Goal: Task Accomplishment & Management: Complete application form

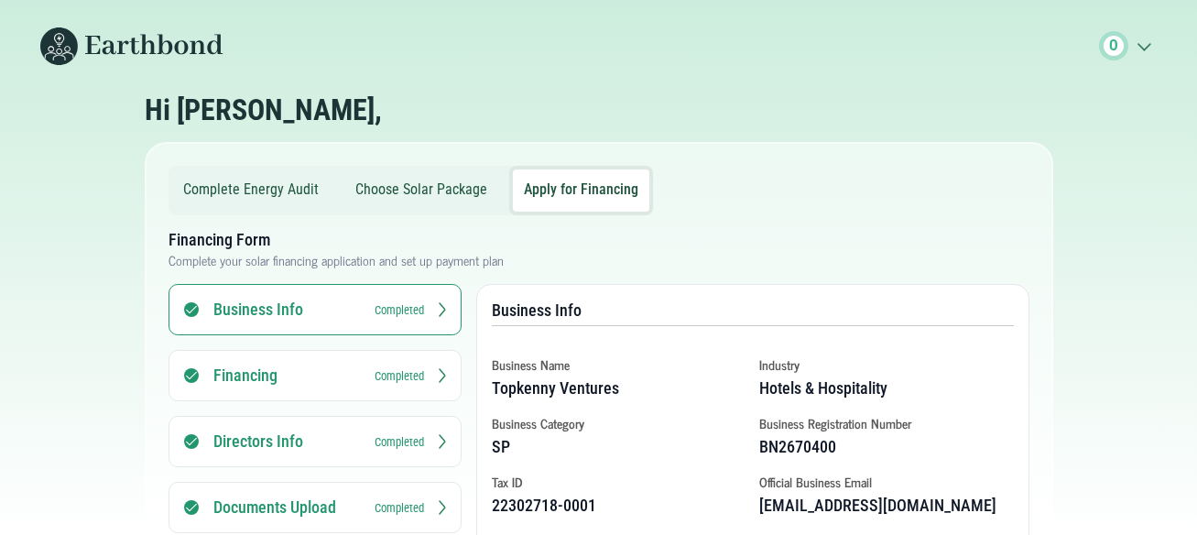
click at [570, 189] on button "Apply for Financing" at bounding box center [581, 190] width 136 height 42
click at [415, 185] on button "Choose Solar Package" at bounding box center [421, 190] width 154 height 42
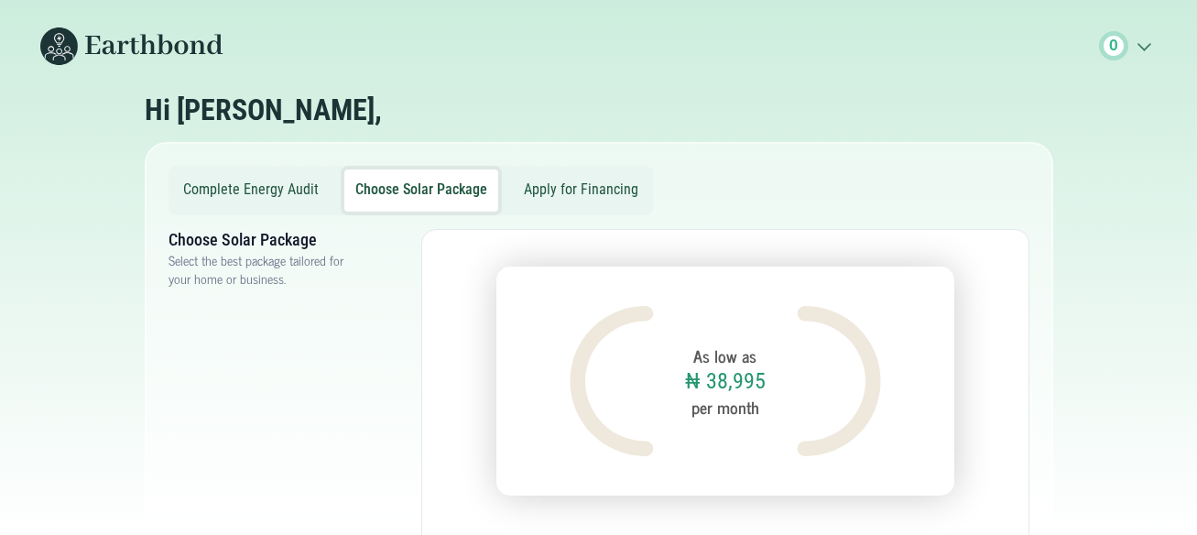
click at [265, 183] on button "Complete Energy Audit" at bounding box center [251, 190] width 158 height 42
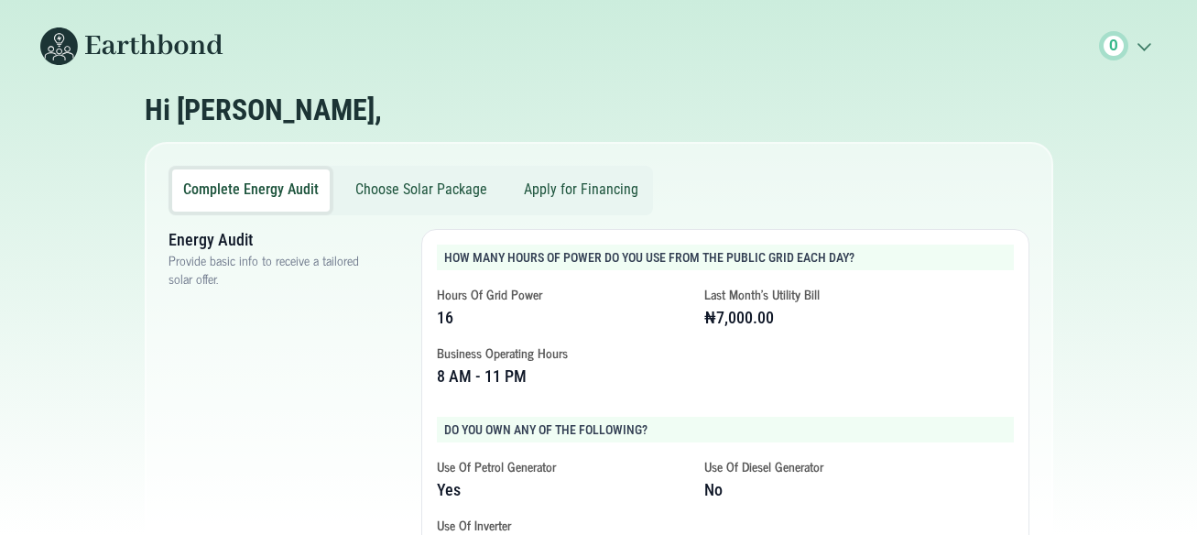
click at [572, 183] on button "Apply for Financing" at bounding box center [581, 190] width 136 height 42
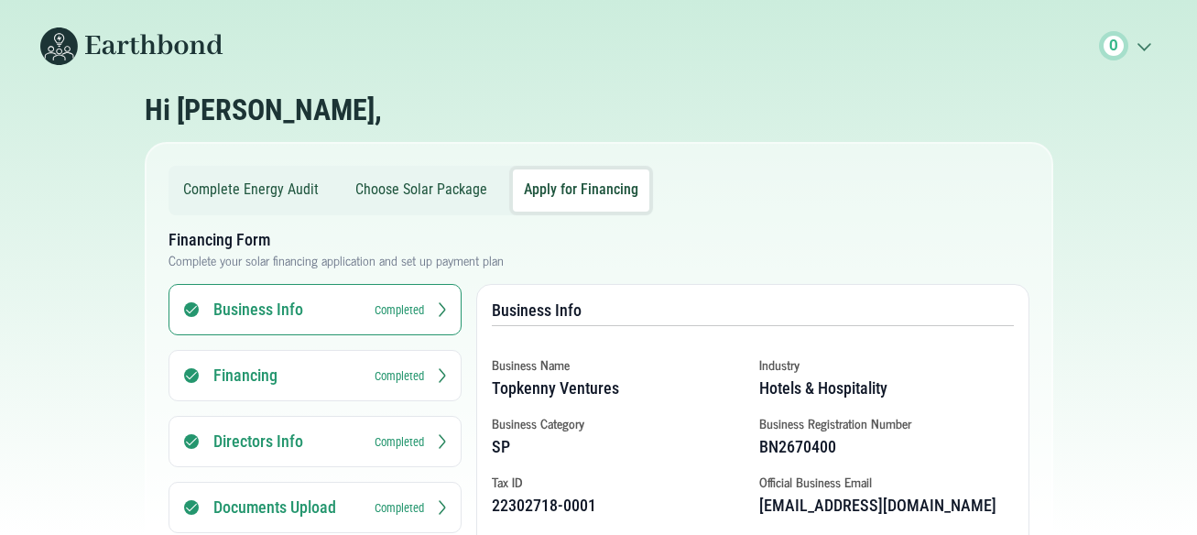
click at [401, 298] on button "Business Info Completed" at bounding box center [315, 309] width 293 height 51
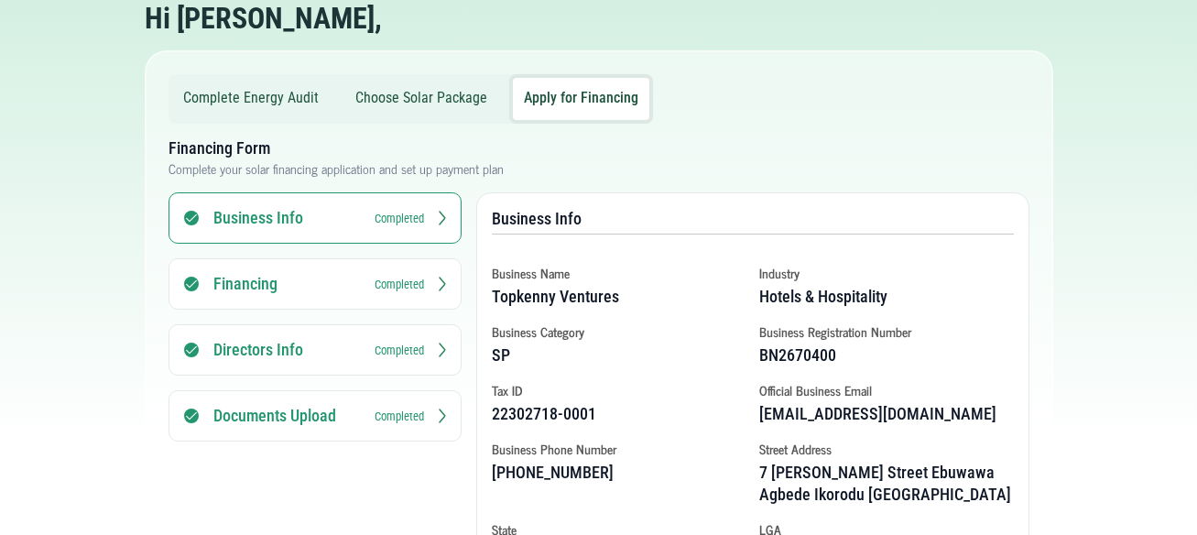
scroll to position [263, 0]
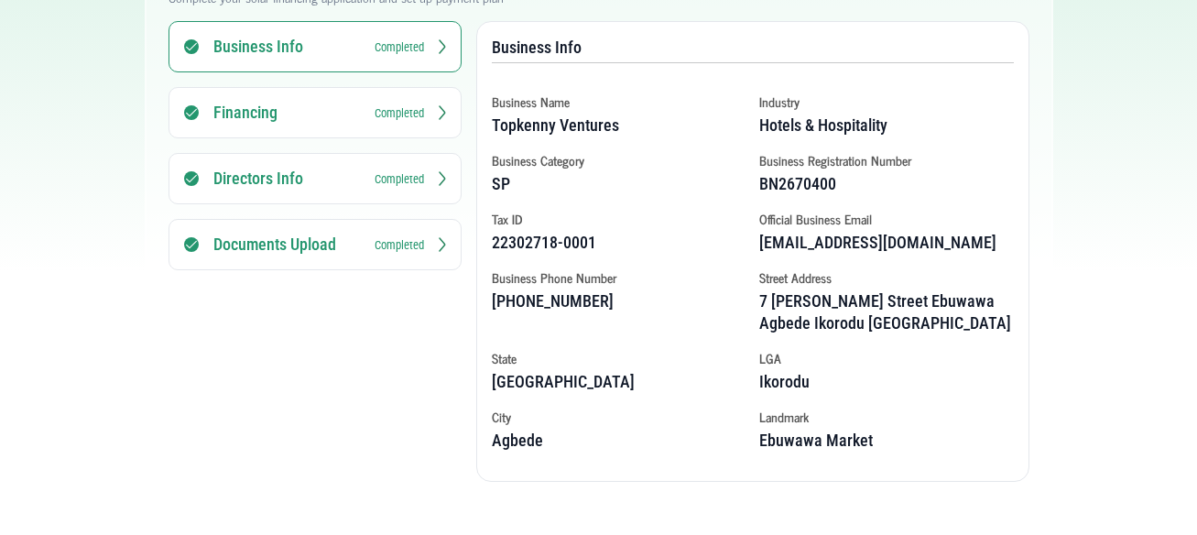
click at [400, 240] on small "Completed" at bounding box center [399, 244] width 49 height 17
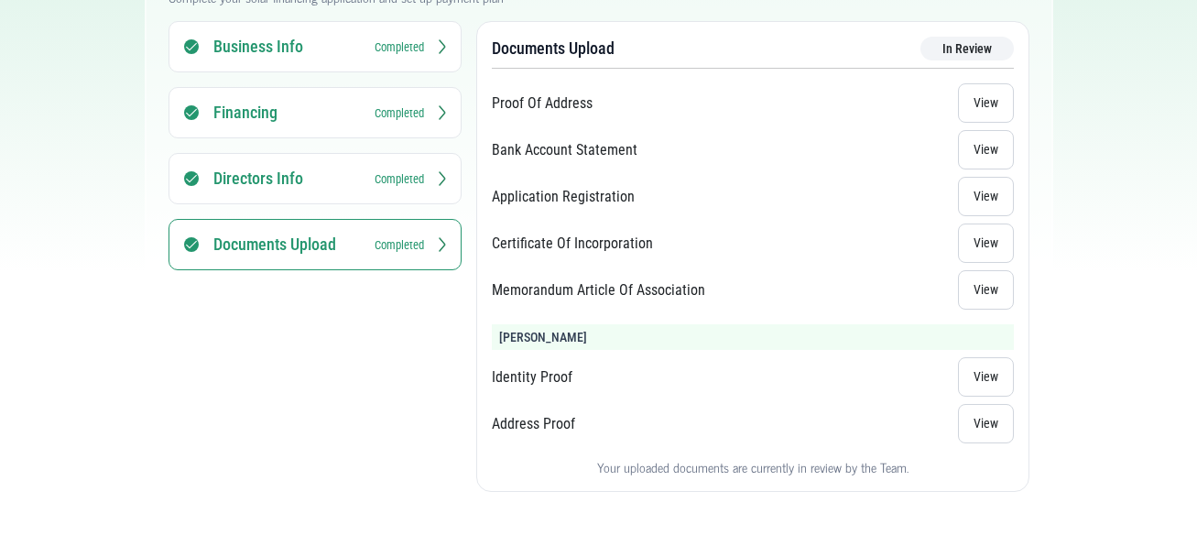
scroll to position [171, 0]
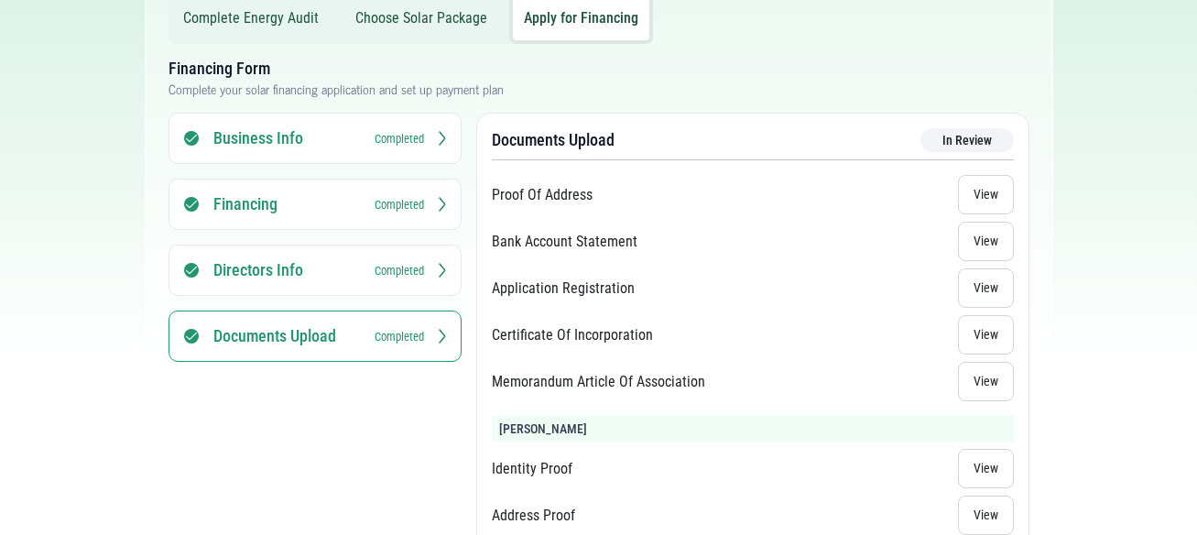
click at [406, 268] on small "Completed" at bounding box center [399, 270] width 49 height 17
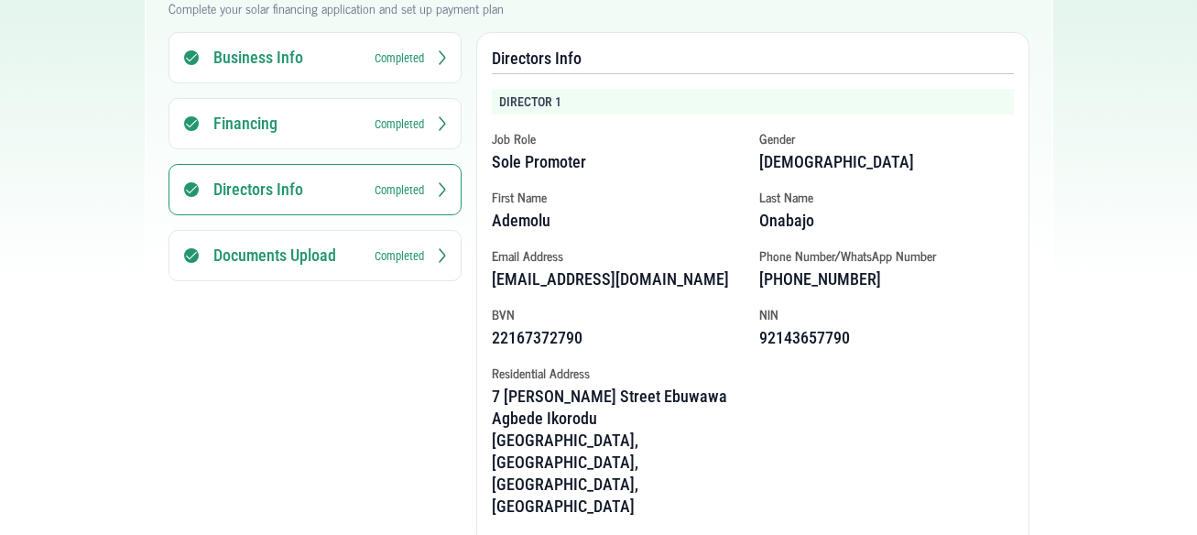
scroll to position [160, 0]
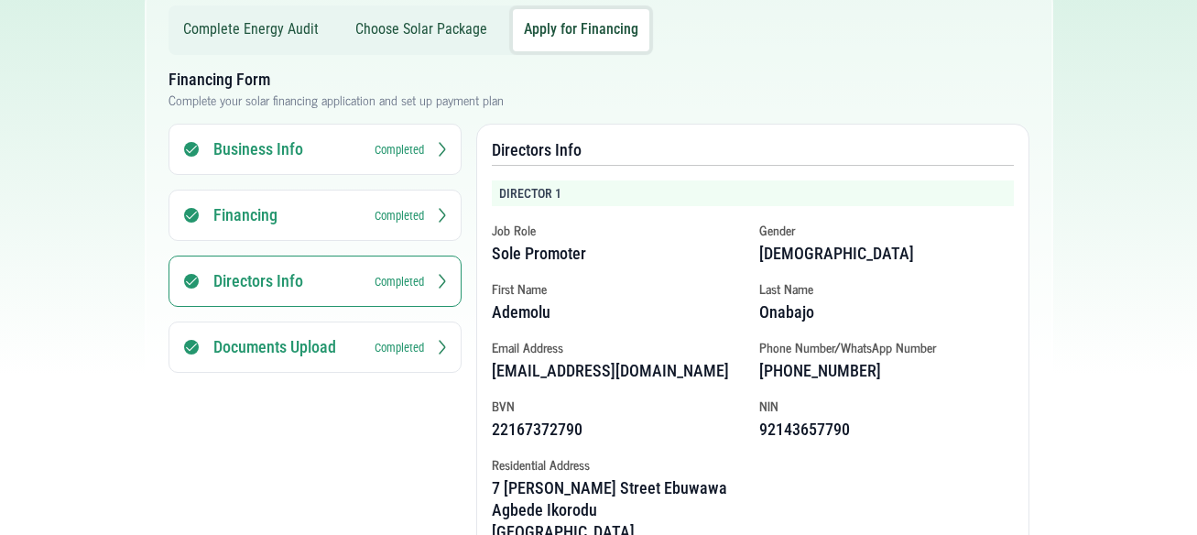
click at [401, 211] on small "Completed" at bounding box center [399, 215] width 49 height 17
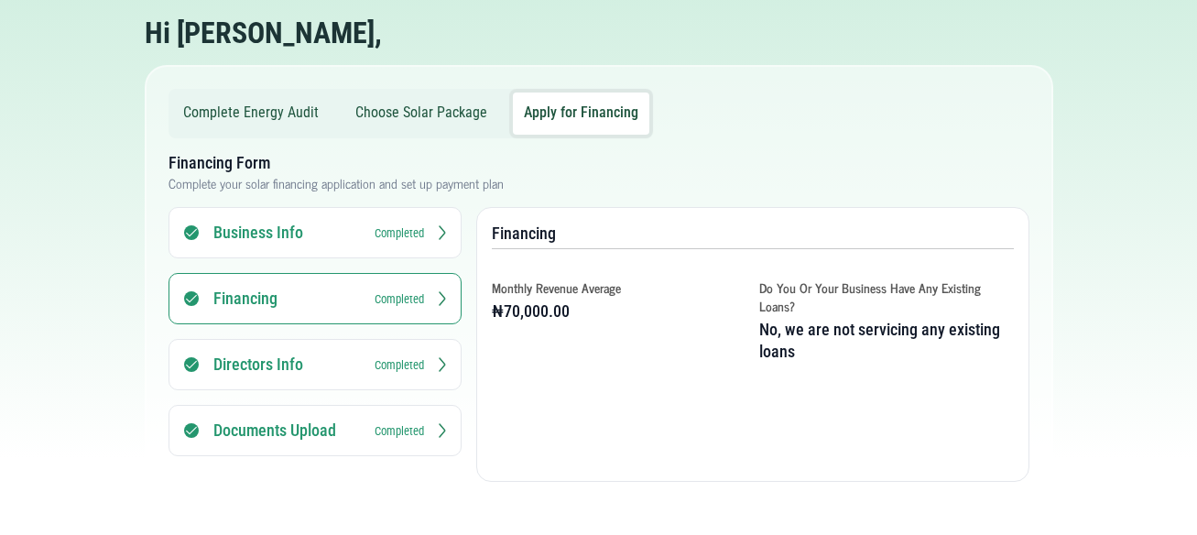
click at [408, 228] on small "Completed" at bounding box center [399, 232] width 49 height 17
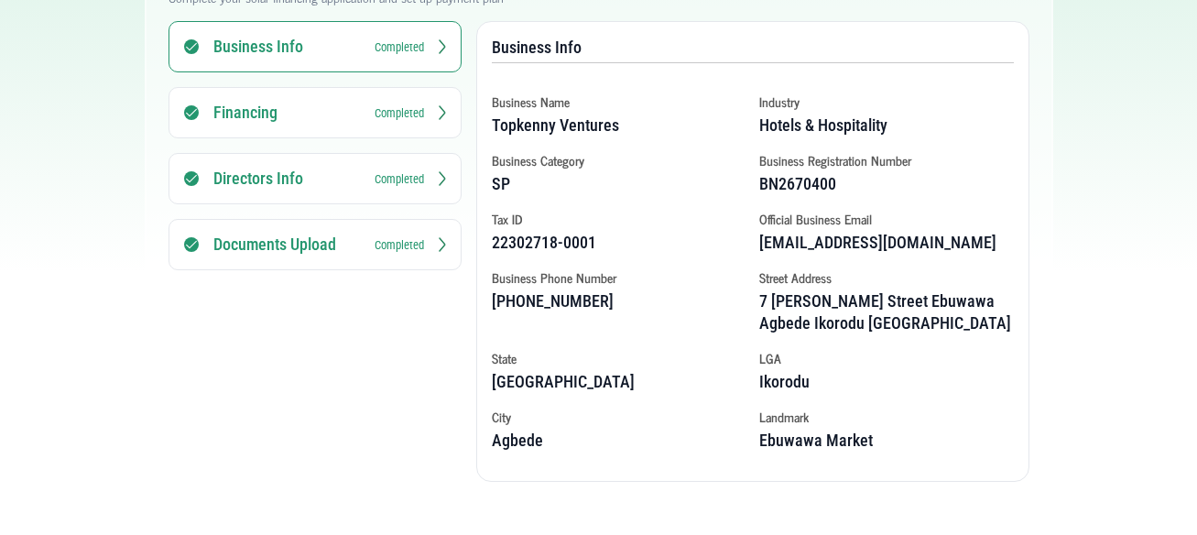
scroll to position [0, 0]
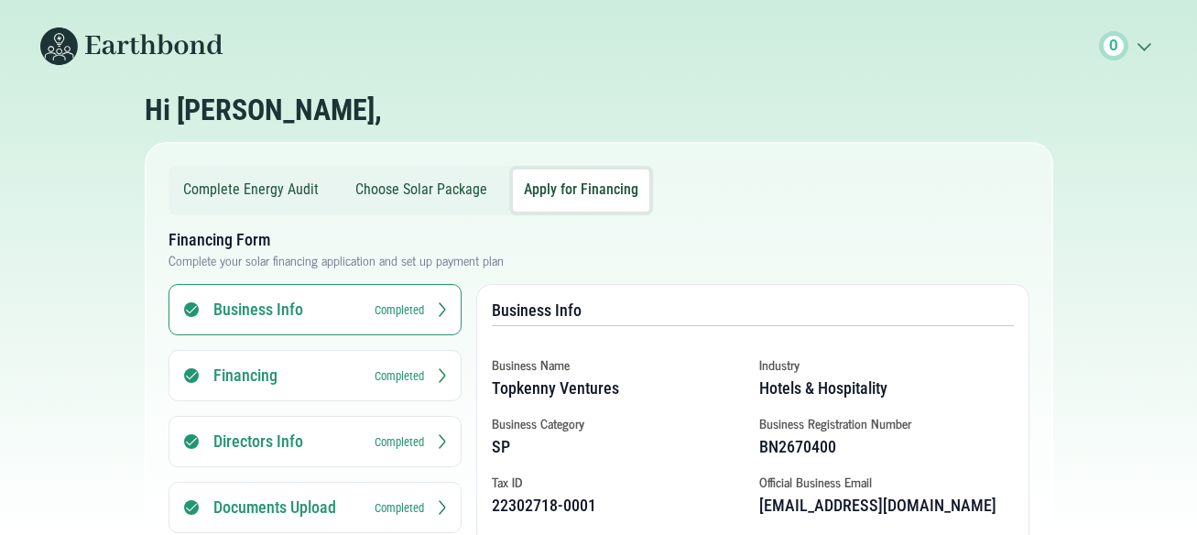
click at [1143, 48] on icon ".cls-1{fill:none;stroke:#3c7b65;stroke-linecap:round;stroke-linejoin:round;stro…" at bounding box center [1143, 46] width 29 height 18
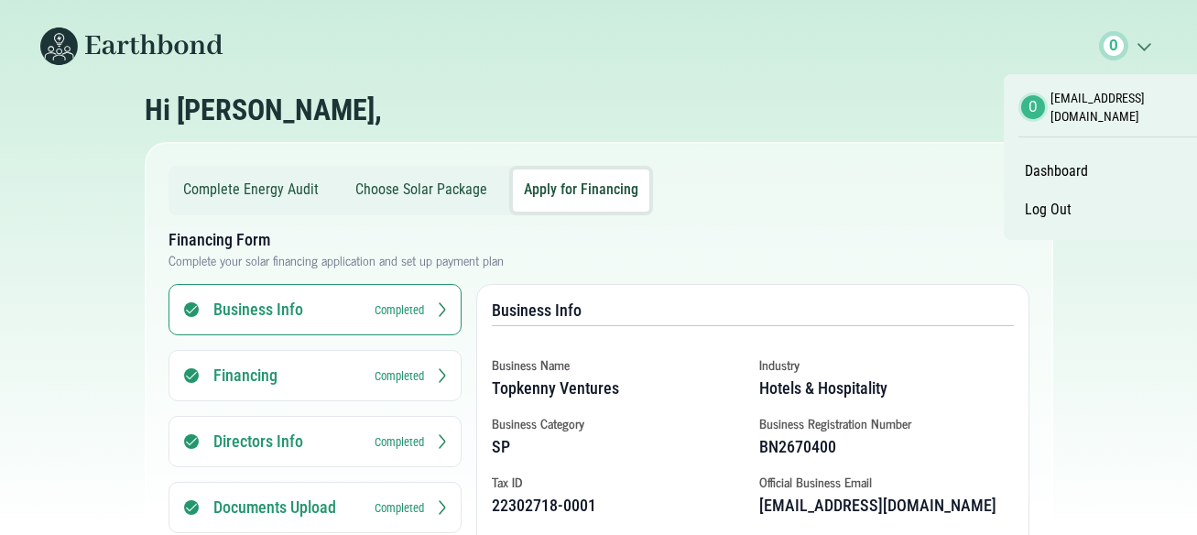
click at [1050, 156] on link "Dashboard" at bounding box center [1057, 171] width 76 height 31
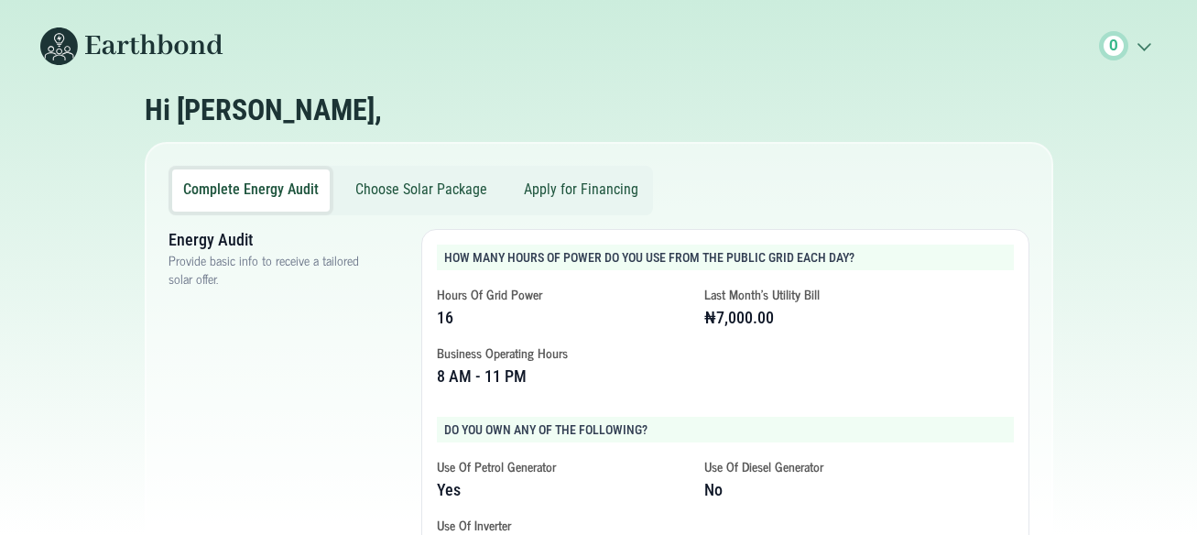
click at [1141, 43] on icon ".cls-1{fill:none;stroke:#3c7b65;stroke-linecap:round;stroke-linejoin:round;stro…" at bounding box center [1143, 46] width 29 height 18
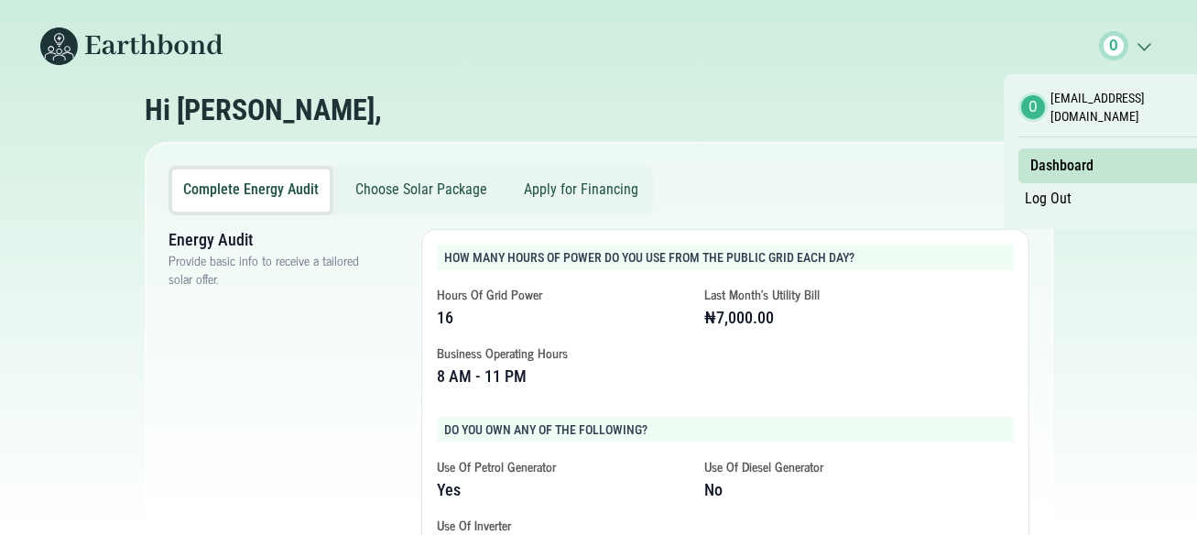
click at [1036, 188] on link "Log Out" at bounding box center [1049, 198] width 60 height 31
